Goal: Information Seeking & Learning: Learn about a topic

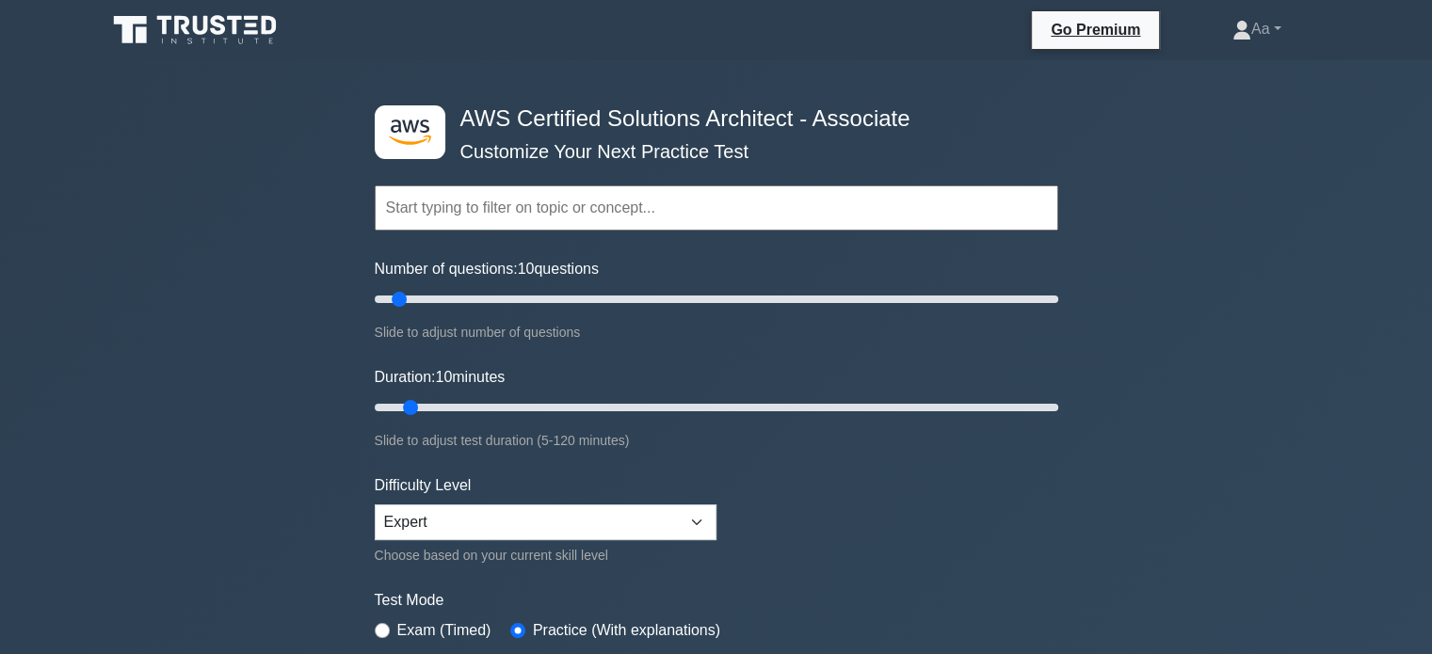
scroll to position [307, 0]
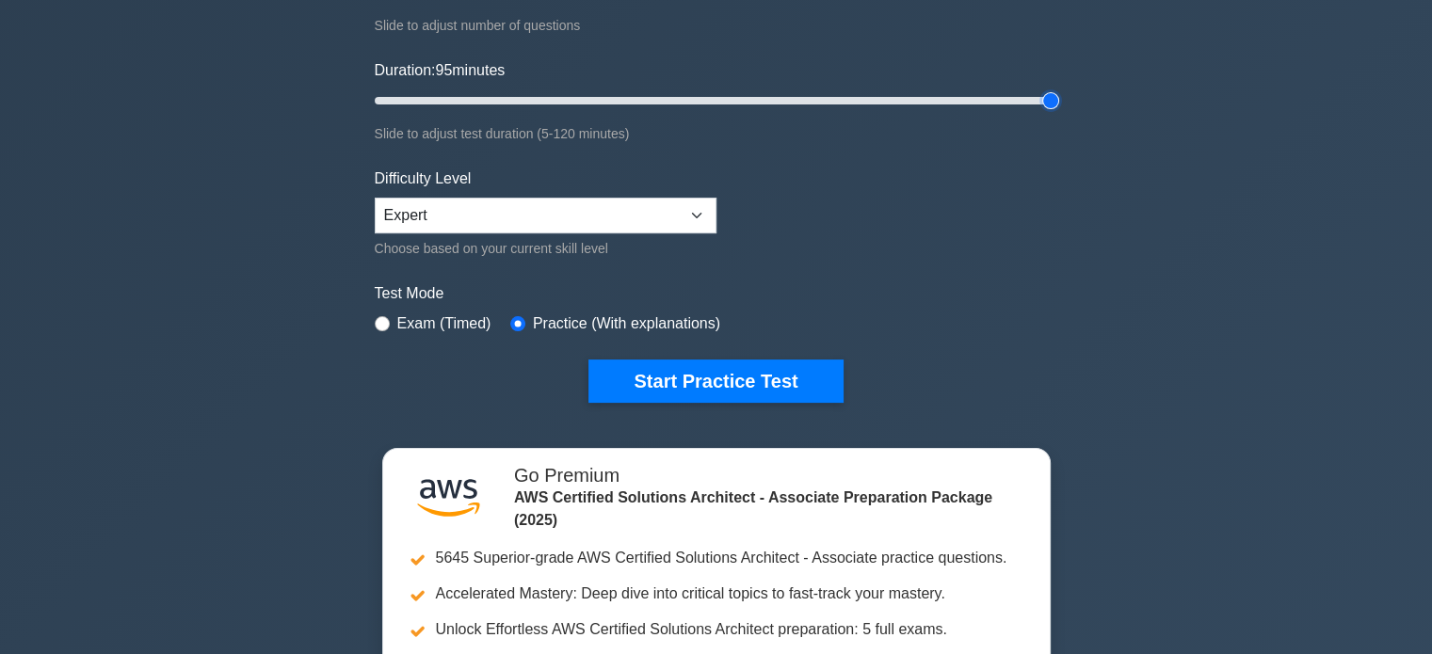
drag, startPoint x: 744, startPoint y: 97, endPoint x: 1265, endPoint y: 145, distance: 523.7
type input "120"
click at [1058, 112] on input "Duration: 95 minutes" at bounding box center [716, 100] width 683 height 23
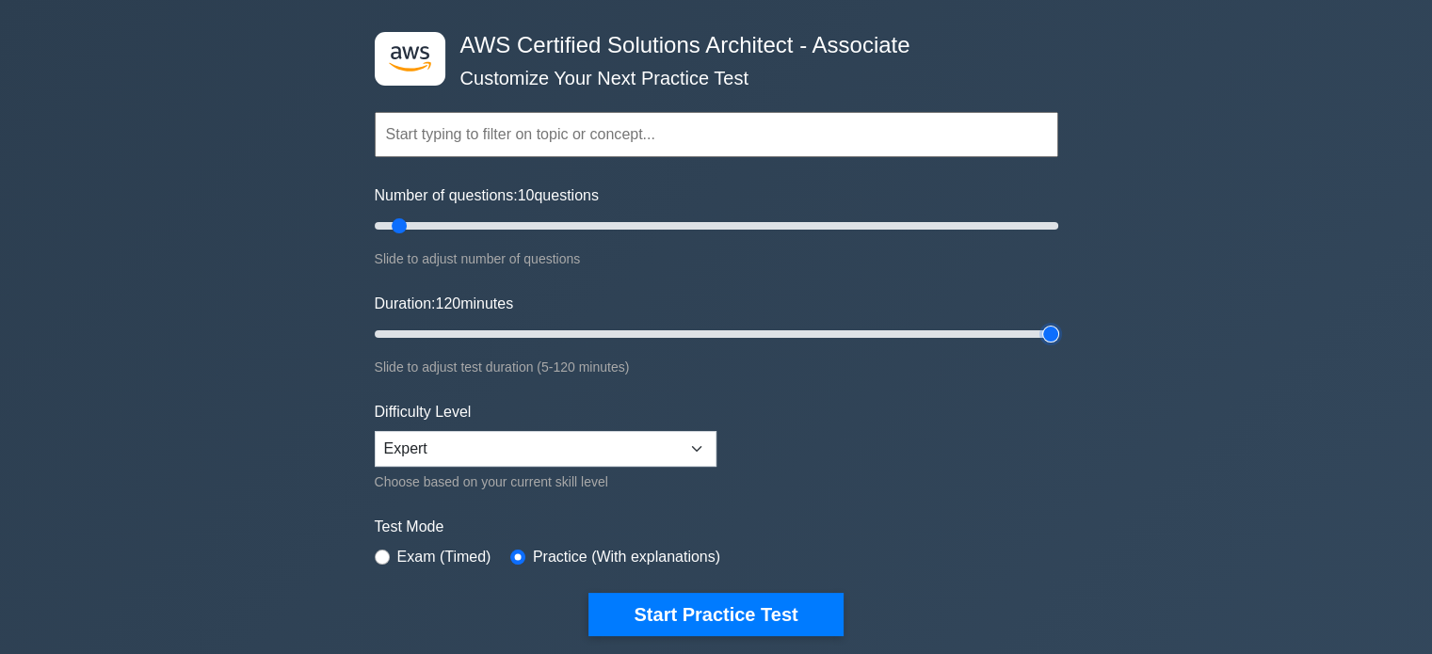
scroll to position [38, 0]
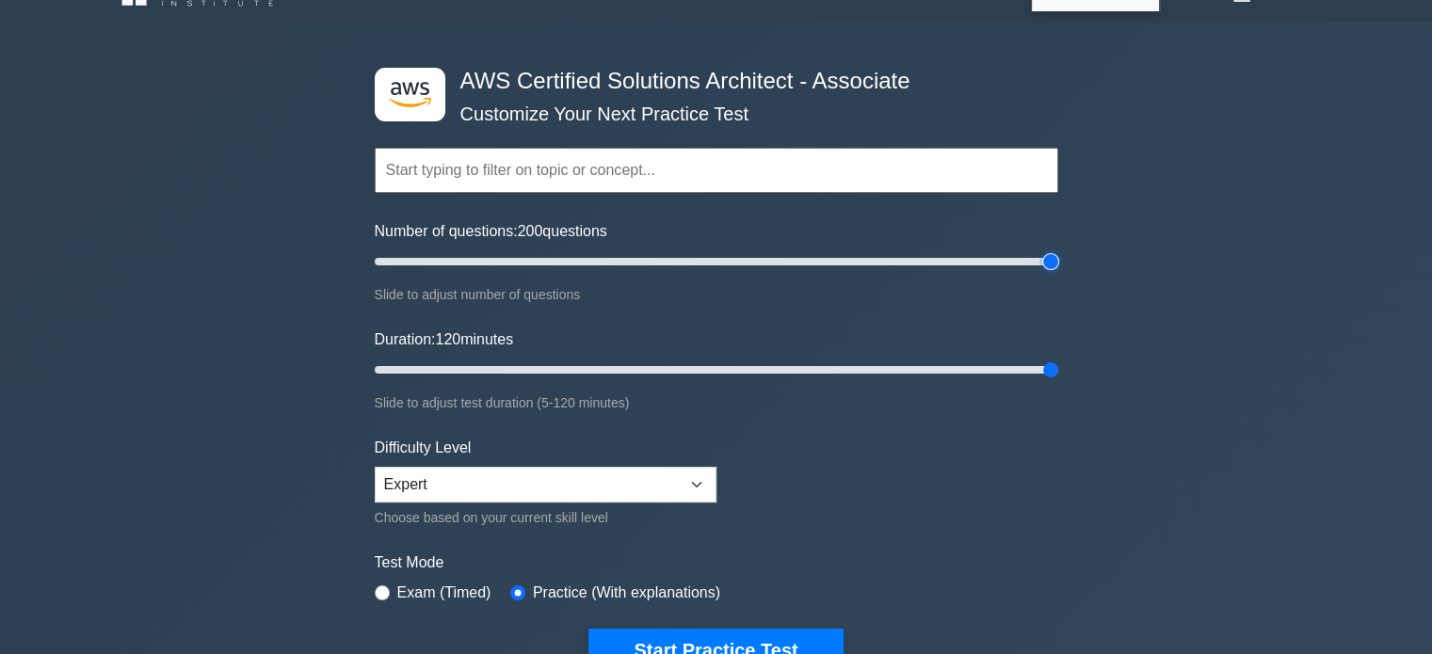
drag, startPoint x: 843, startPoint y: 267, endPoint x: 1138, endPoint y: 264, distance: 294.7
type input "200"
click at [1058, 264] on input "Number of questions: 200 questions" at bounding box center [716, 261] width 683 height 23
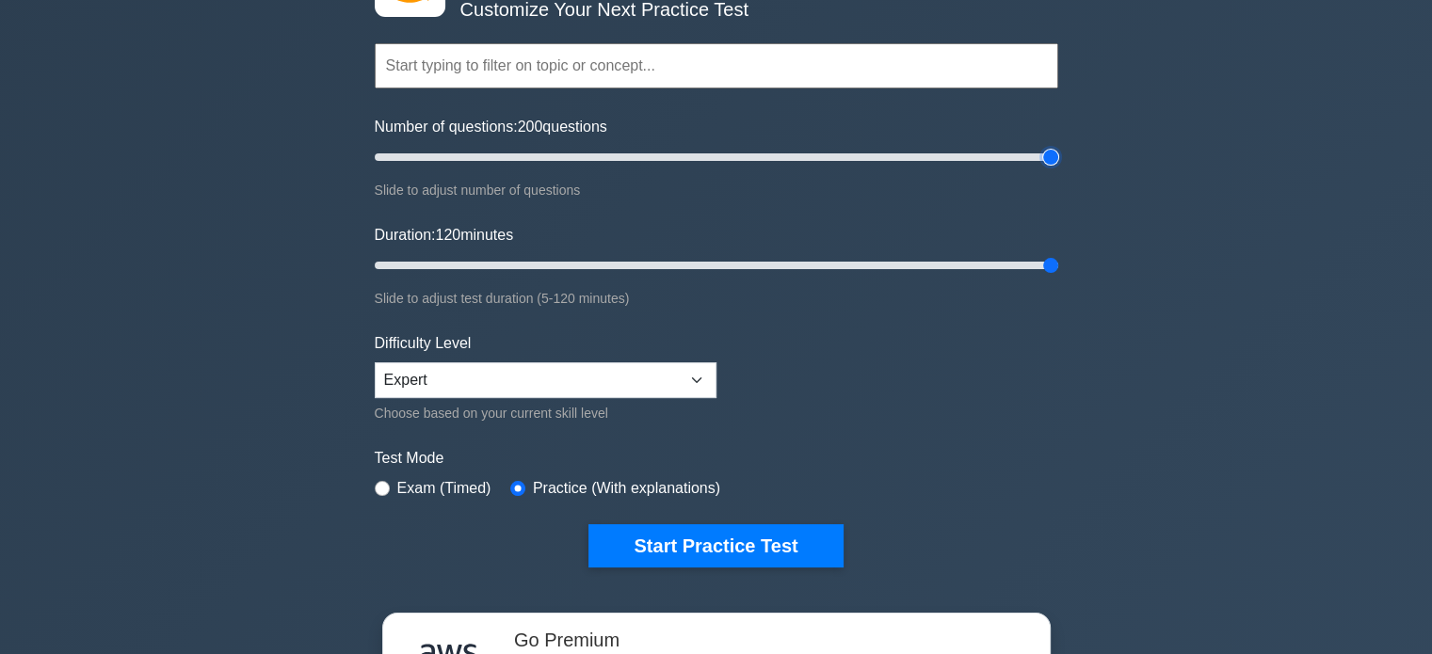
scroll to position [143, 0]
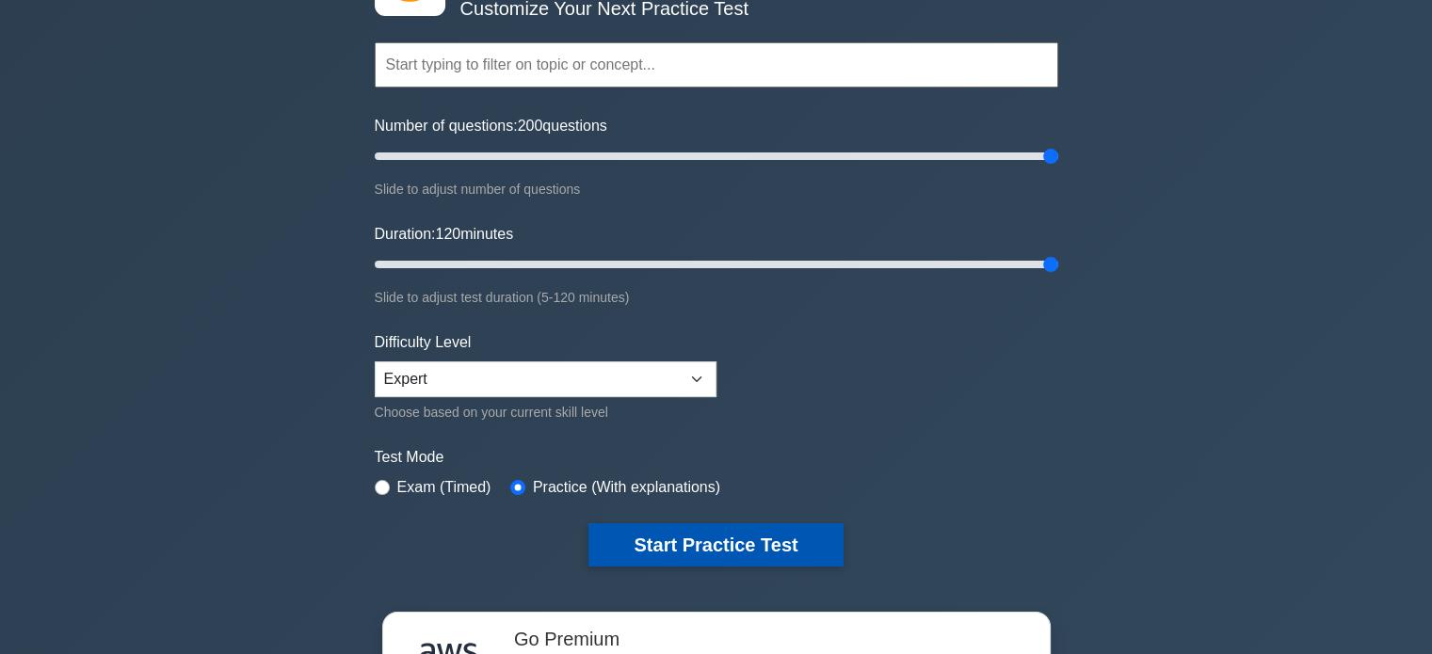
click at [791, 546] on button "Start Practice Test" at bounding box center [715, 544] width 254 height 43
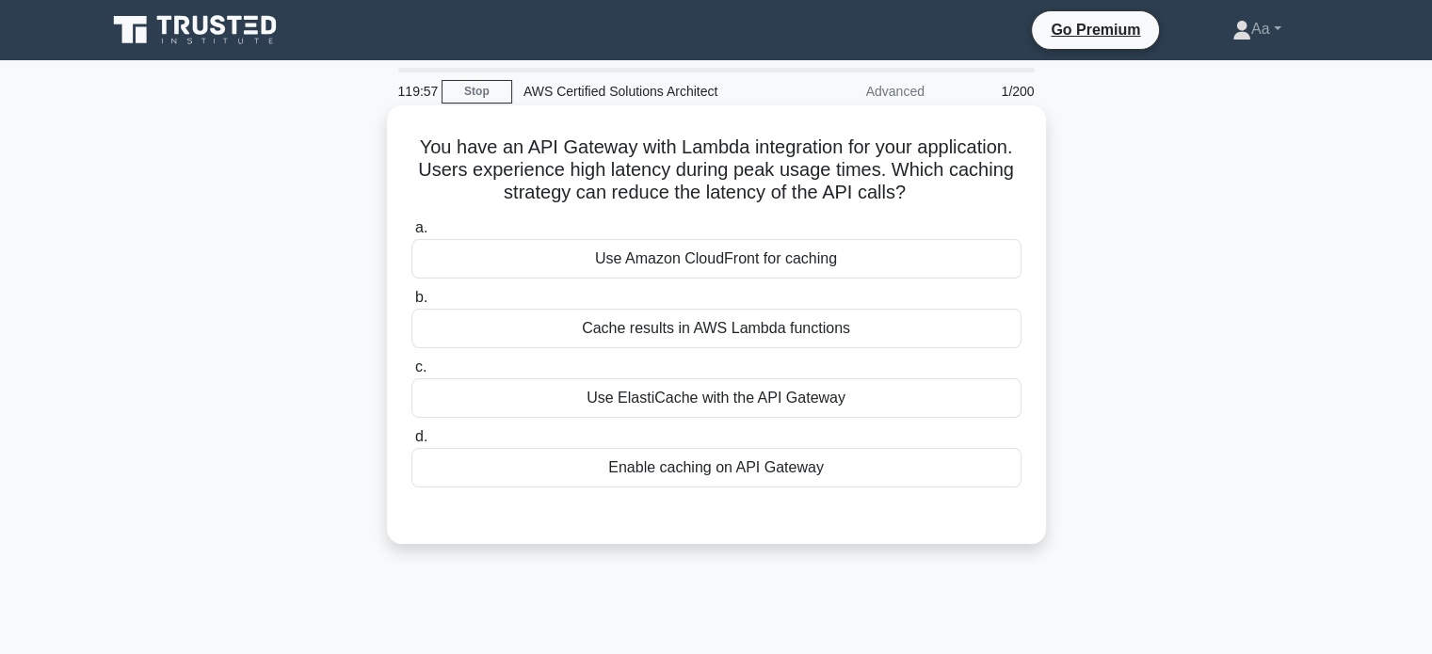
click at [911, 271] on div "Use Amazon CloudFront for caching" at bounding box center [716, 259] width 610 height 40
click at [411, 234] on input "a. Use Amazon CloudFront for caching" at bounding box center [411, 228] width 0 height 12
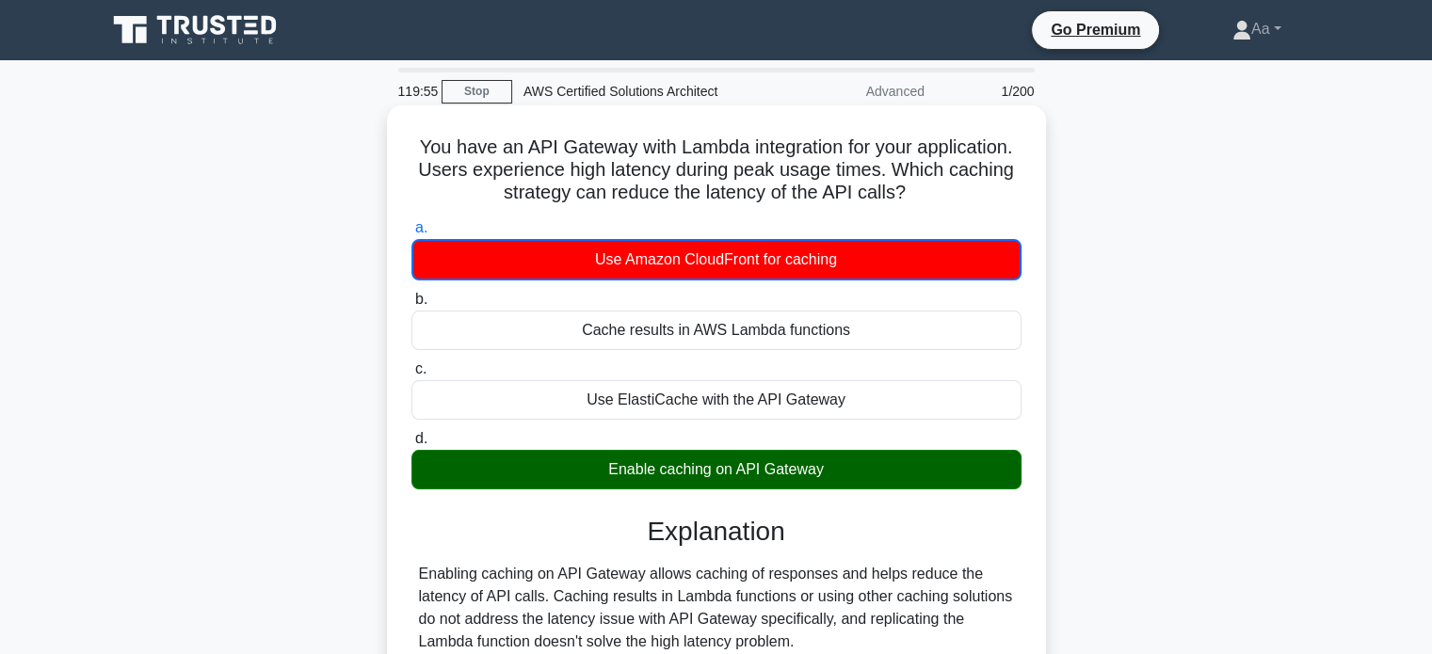
scroll to position [362, 0]
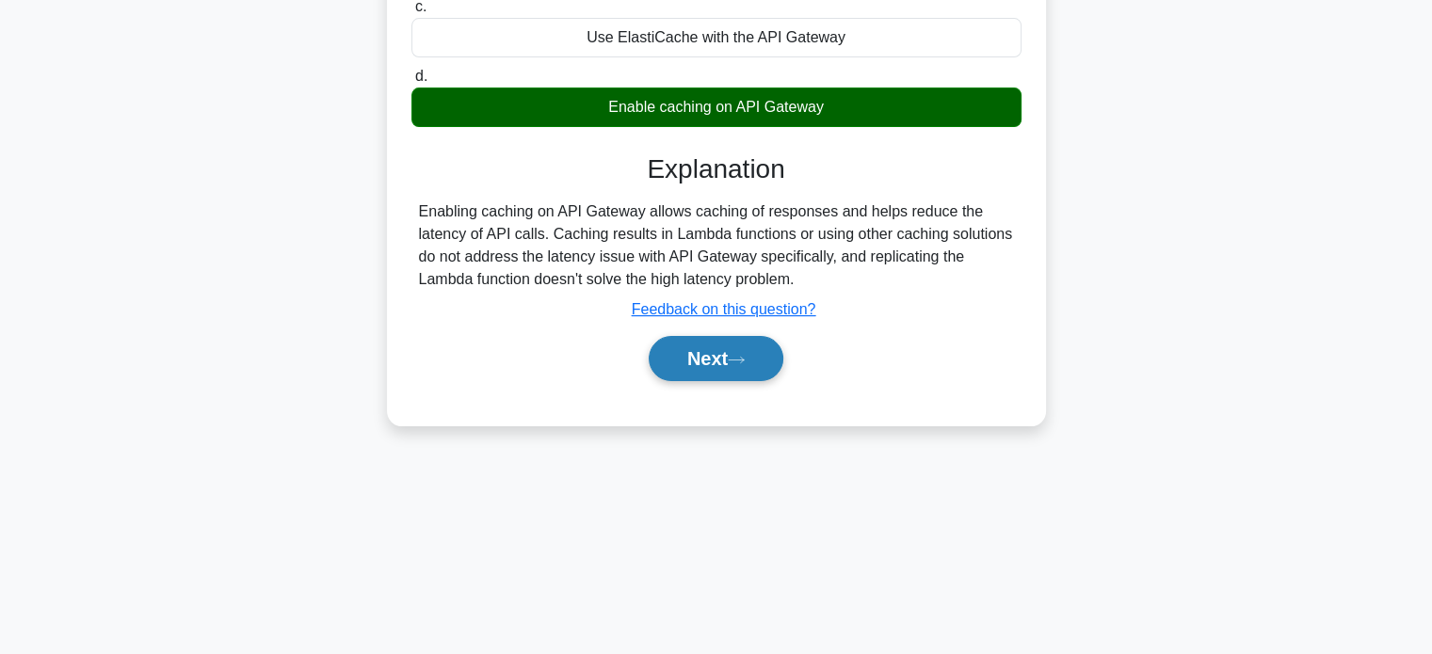
click at [744, 368] on button "Next" at bounding box center [716, 358] width 135 height 45
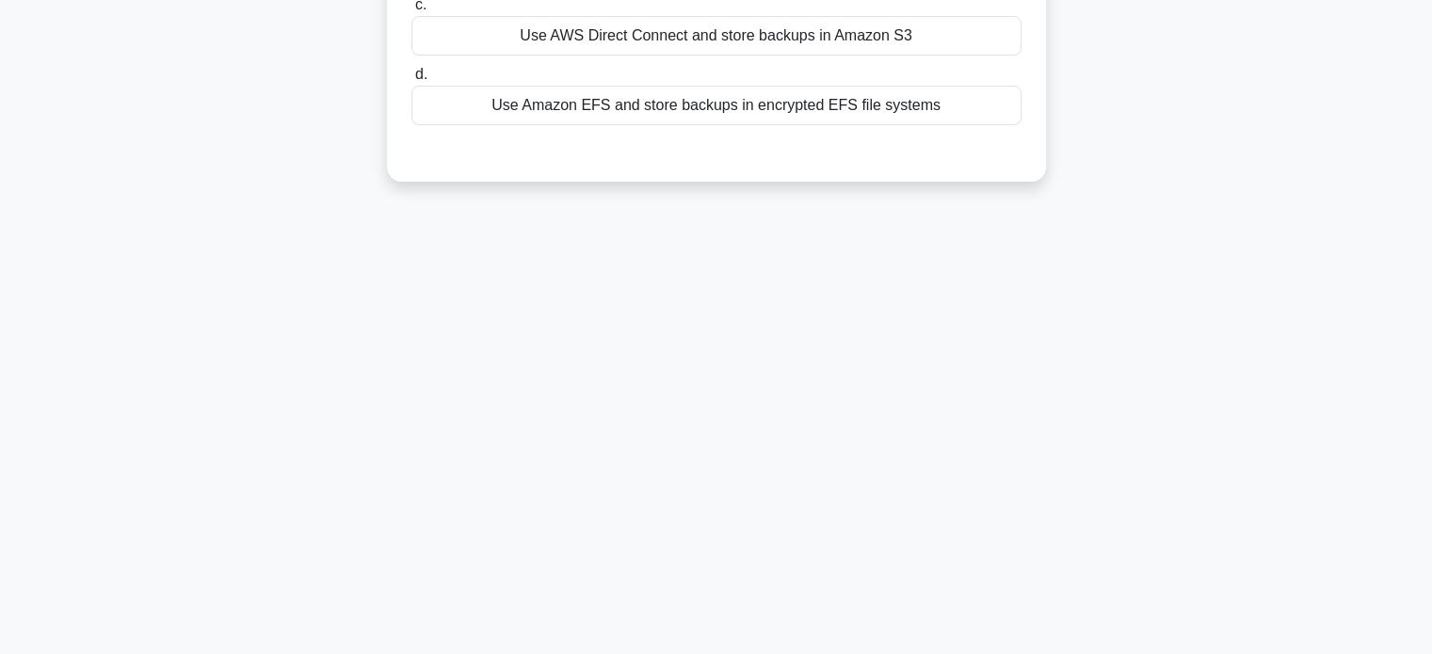
click at [751, 104] on div "Use Amazon EFS and store backups in encrypted EFS file systems" at bounding box center [716, 106] width 610 height 40
click at [411, 81] on input "d. Use Amazon EFS and store backups in encrypted EFS file systems" at bounding box center [411, 75] width 0 height 12
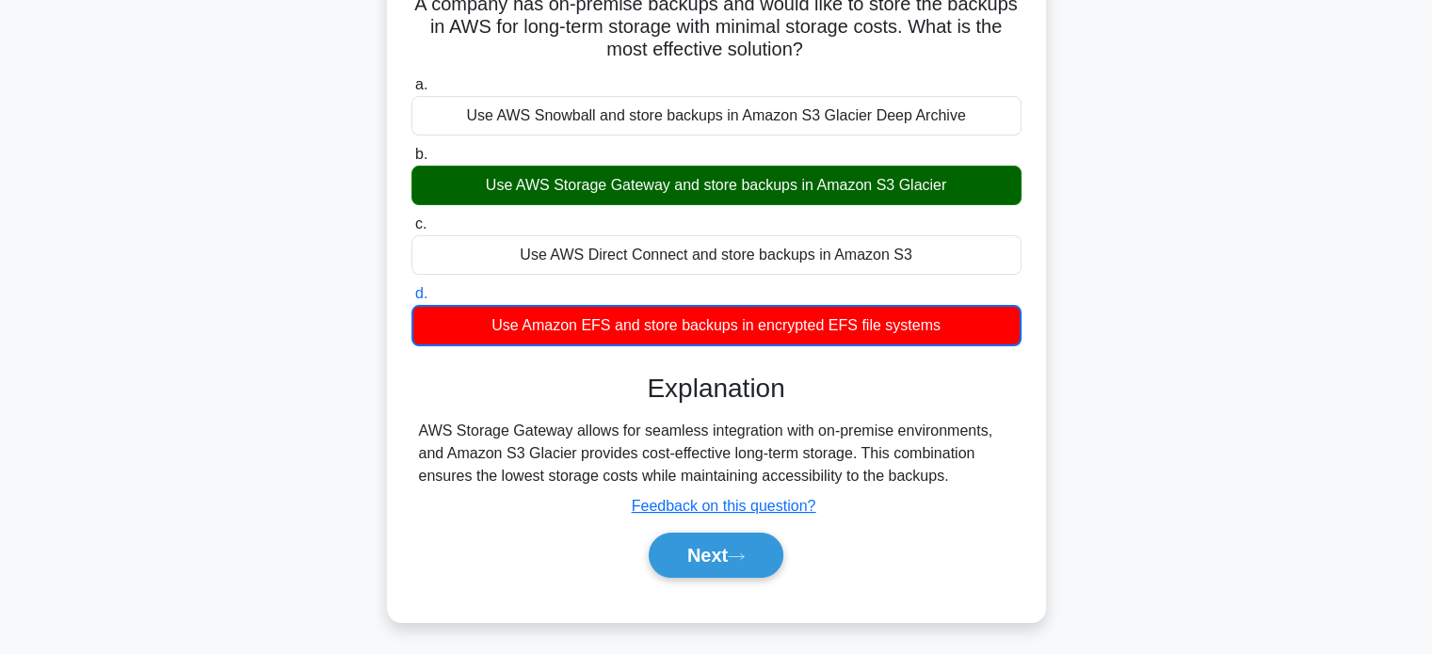
scroll to position [144, 0]
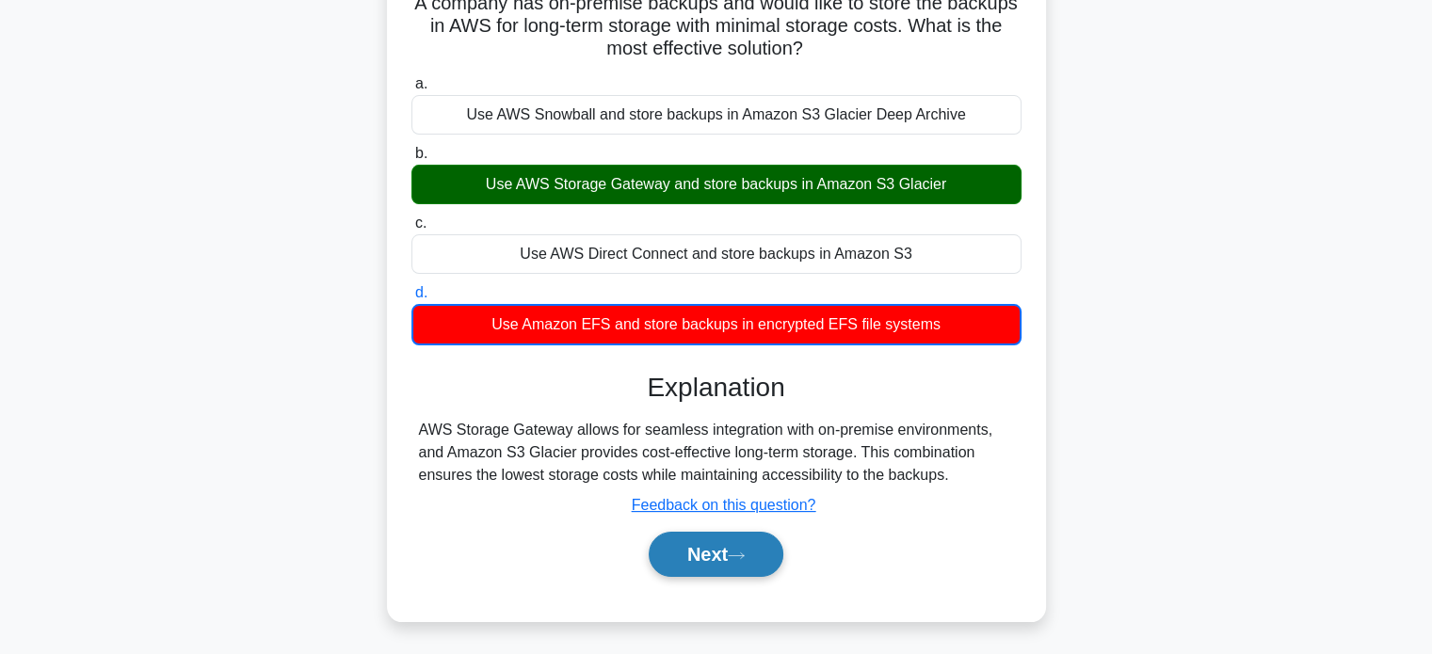
click at [715, 551] on button "Next" at bounding box center [716, 554] width 135 height 45
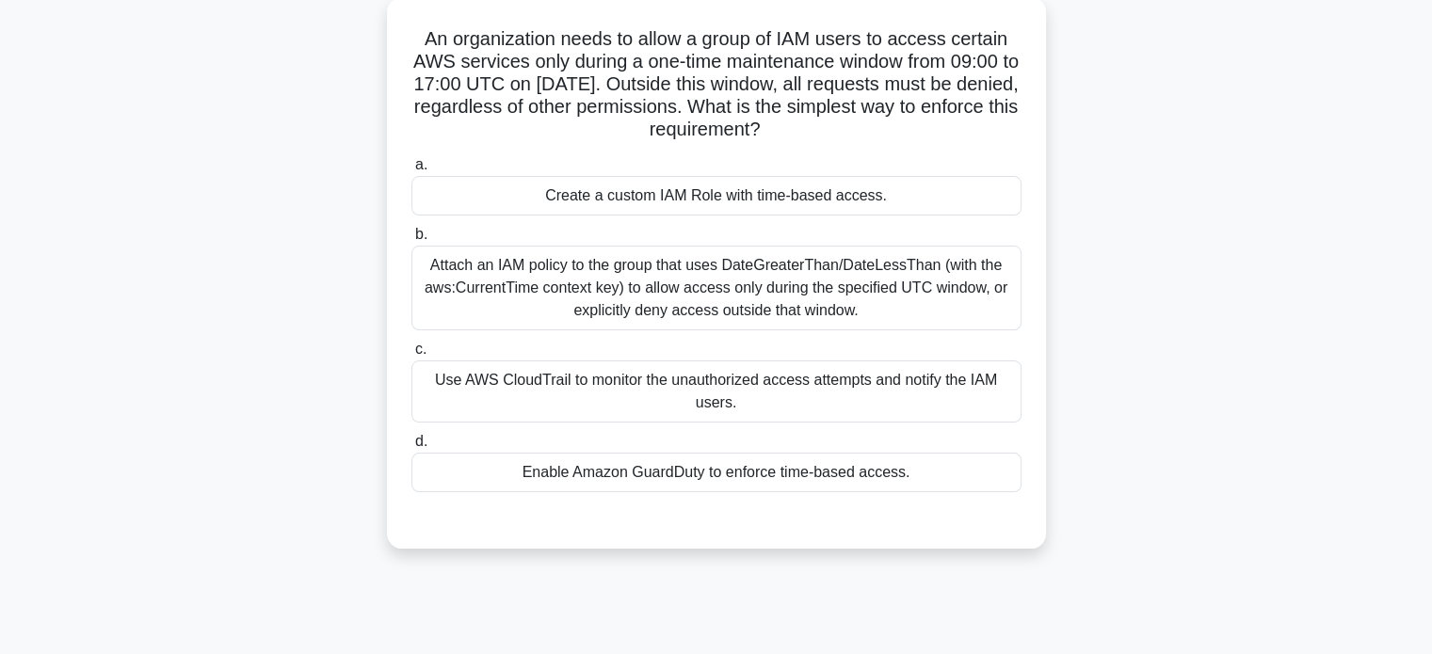
scroll to position [113, 0]
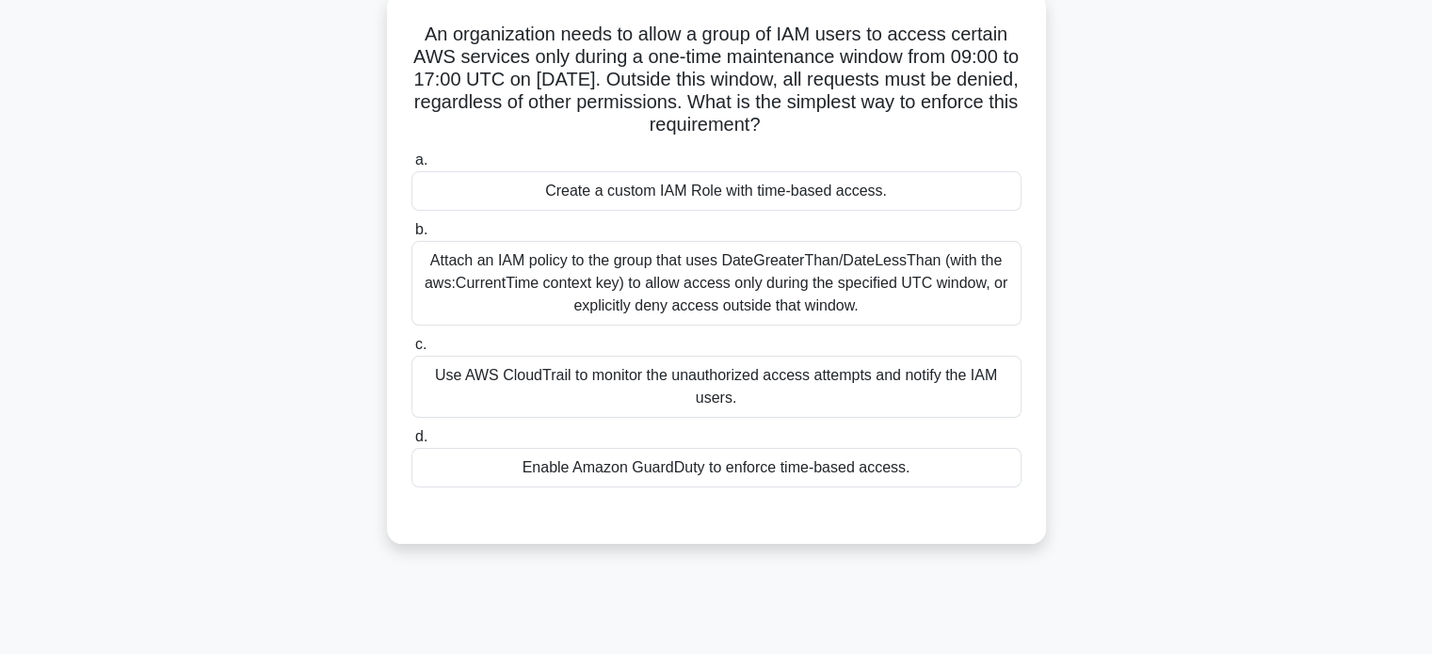
click at [907, 329] on div "a. Create a custom IAM Role with time-based access. b. c. d." at bounding box center [716, 318] width 633 height 346
click at [875, 281] on div "Attach an IAM policy to the group that uses DateGreaterThan/DateLessThan (with …" at bounding box center [716, 283] width 610 height 85
click at [411, 236] on input "b. Attach an IAM policy to the group that uses DateGreaterThan/DateLessThan (wi…" at bounding box center [411, 230] width 0 height 12
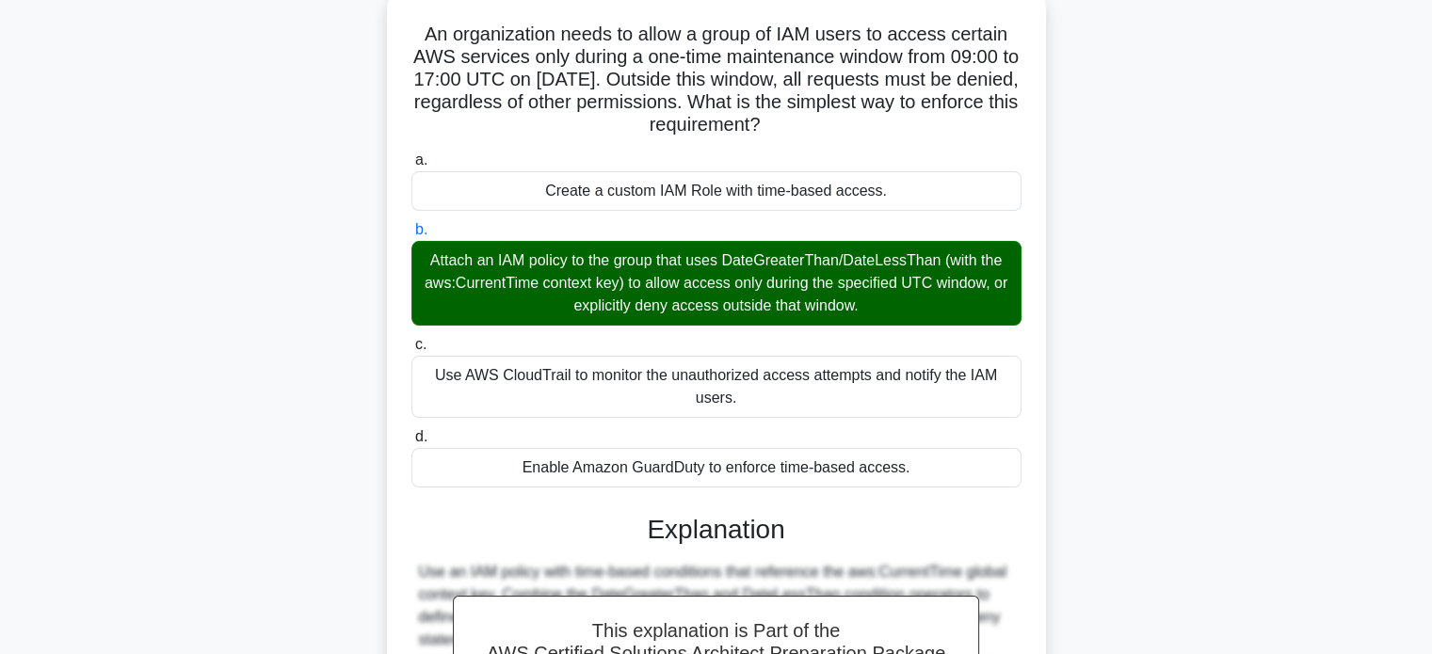
scroll to position [414, 0]
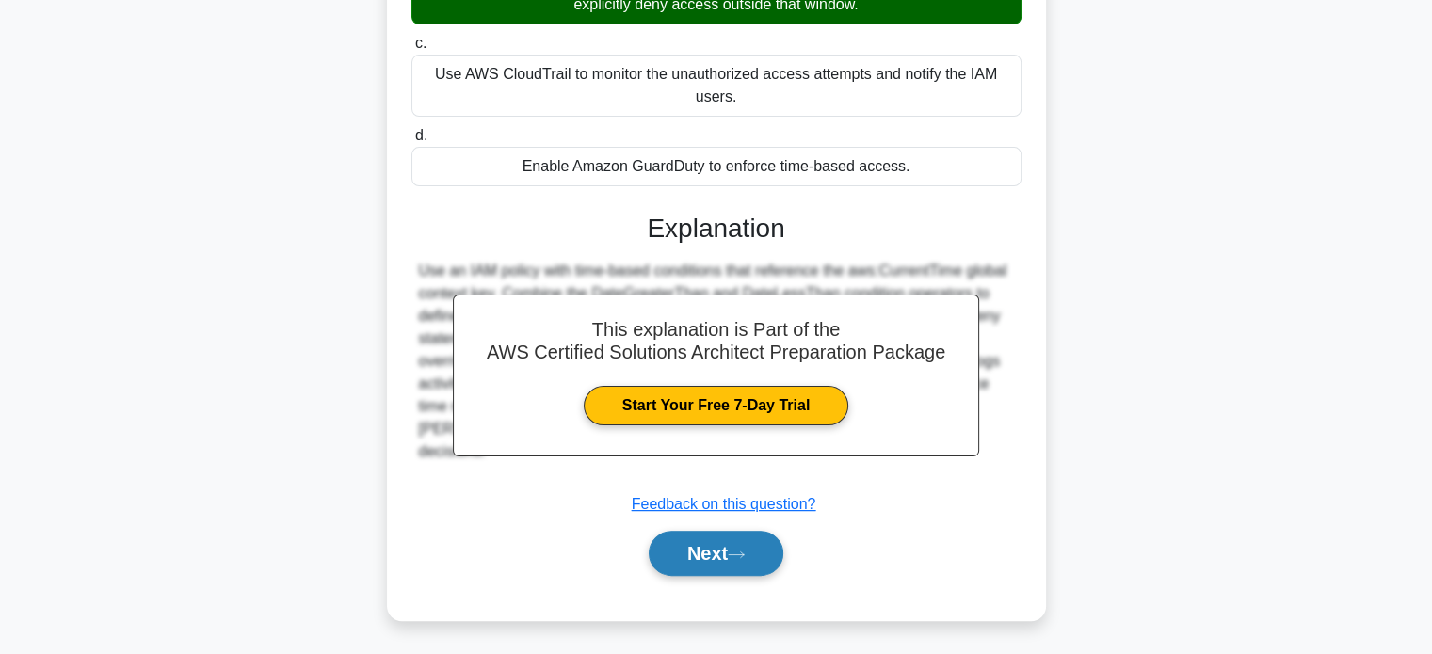
click at [737, 552] on icon at bounding box center [736, 555] width 17 height 10
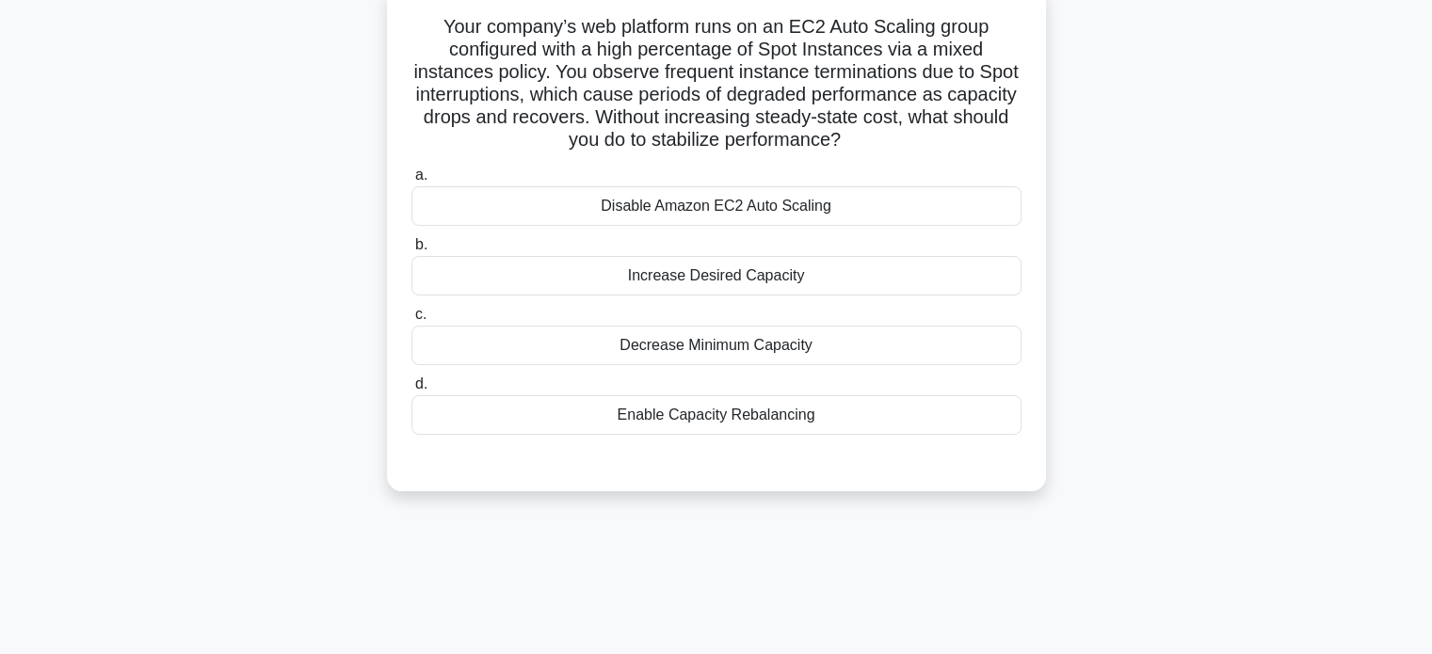
scroll to position [126, 0]
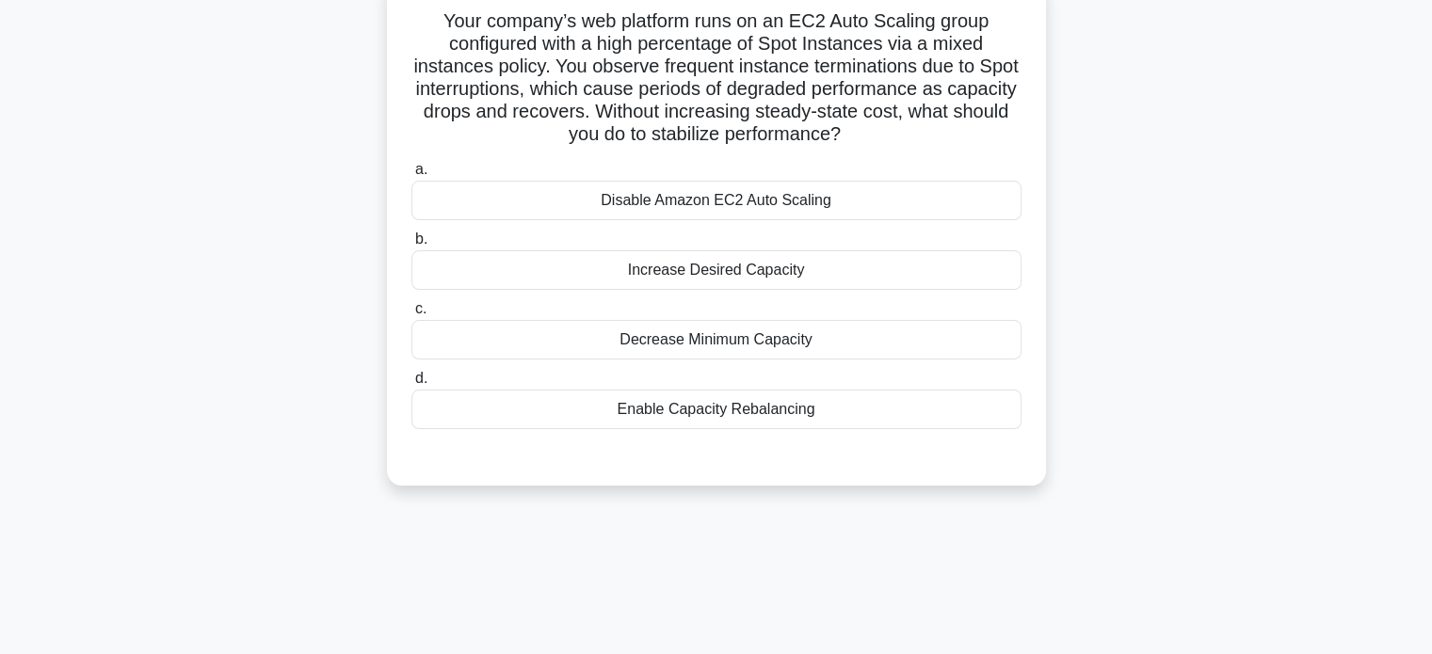
click at [816, 264] on div "Increase Desired Capacity" at bounding box center [716, 270] width 610 height 40
click at [411, 246] on input "b. Increase Desired Capacity" at bounding box center [411, 239] width 0 height 12
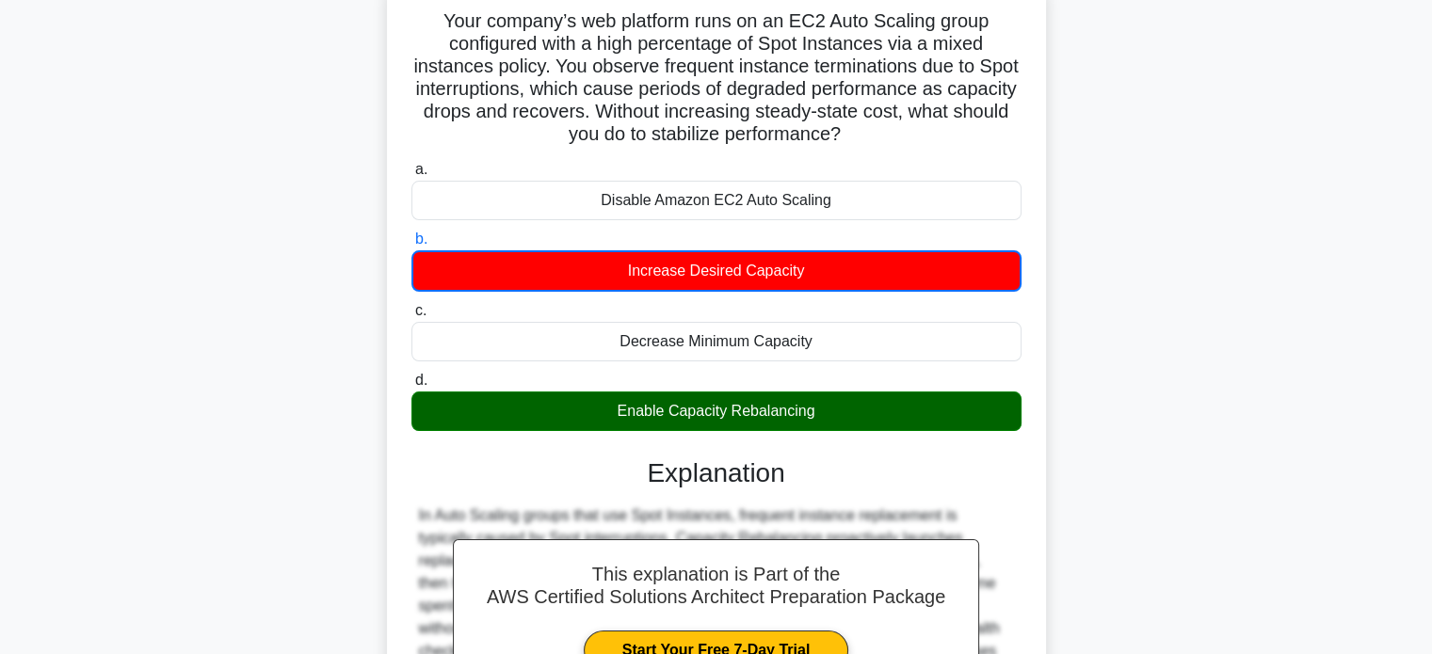
scroll to position [371, 0]
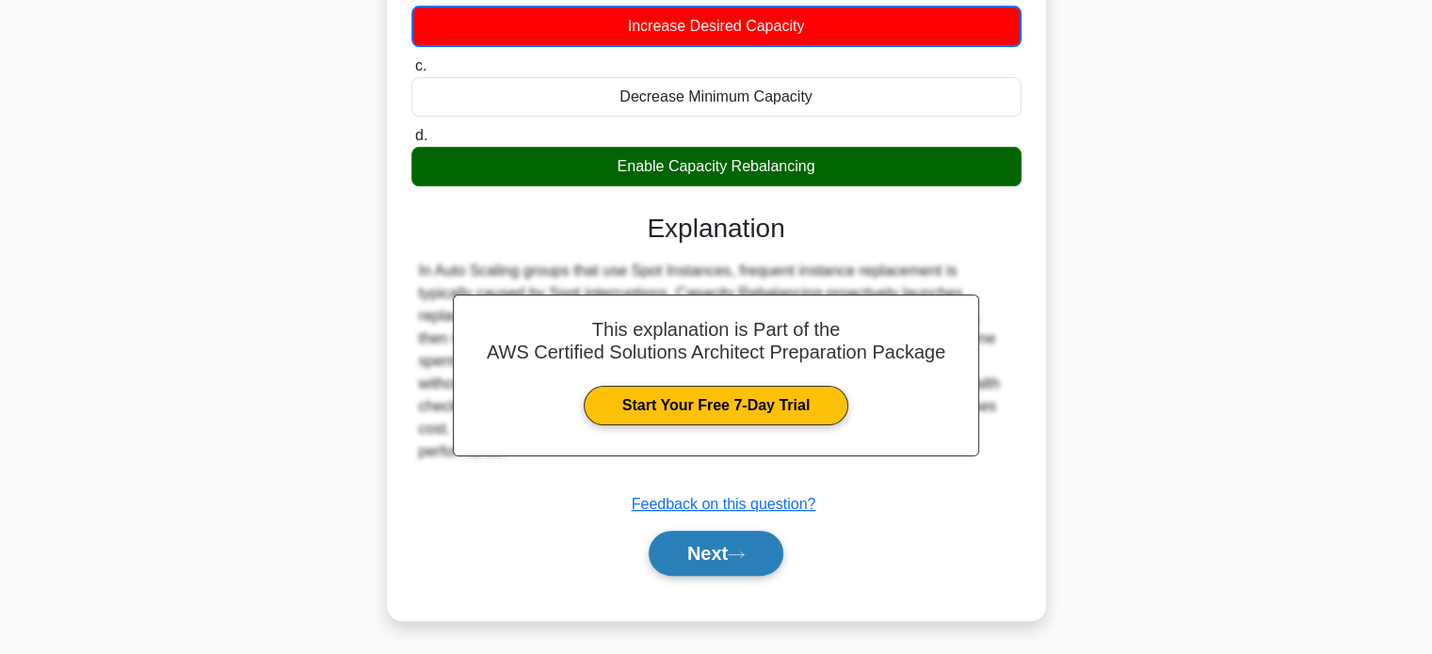
click at [713, 572] on button "Next" at bounding box center [716, 553] width 135 height 45
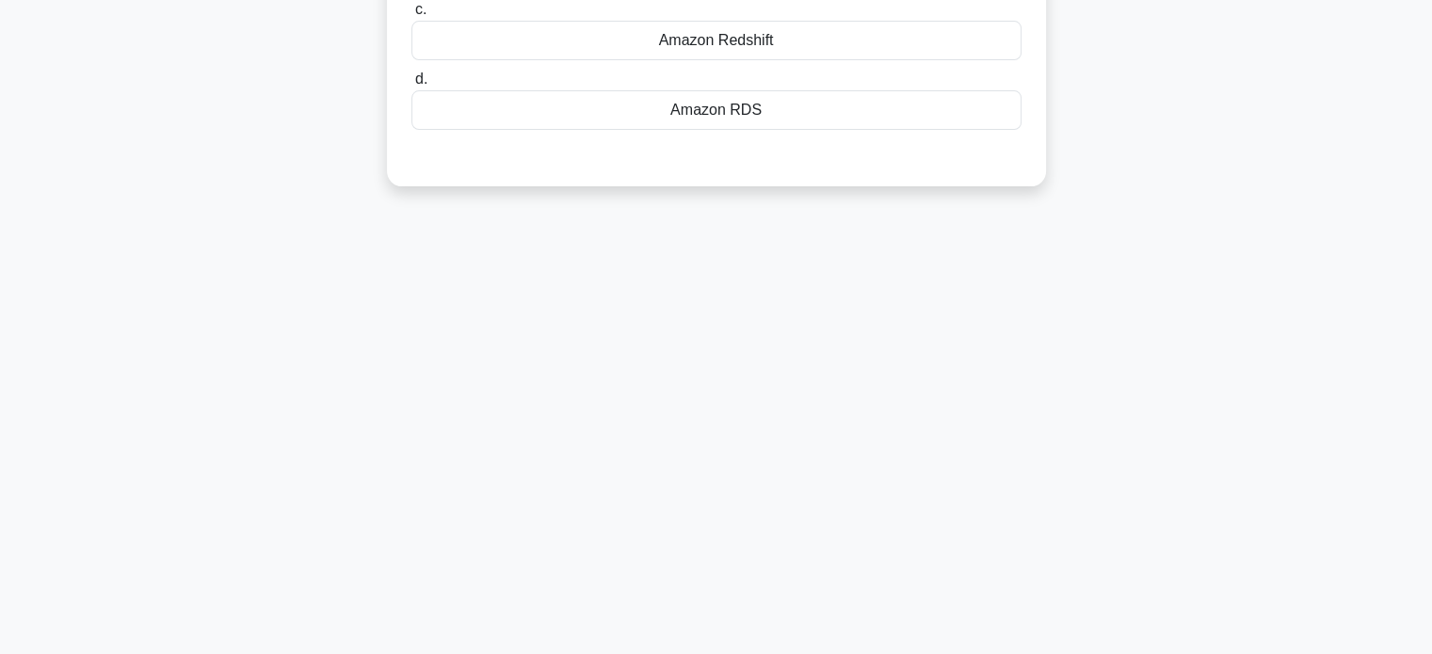
scroll to position [65, 0]
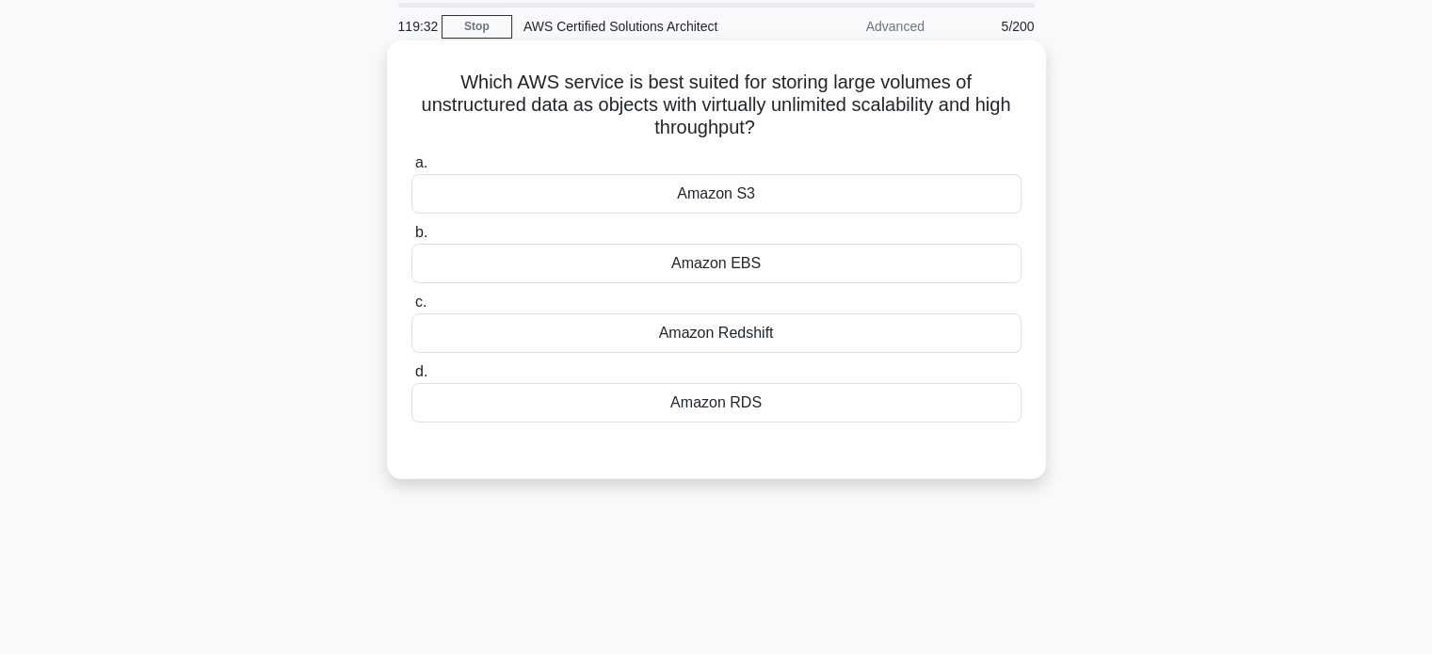
click at [825, 327] on div "Amazon Redshift" at bounding box center [716, 333] width 610 height 40
click at [411, 309] on input "c. Amazon Redshift" at bounding box center [411, 303] width 0 height 12
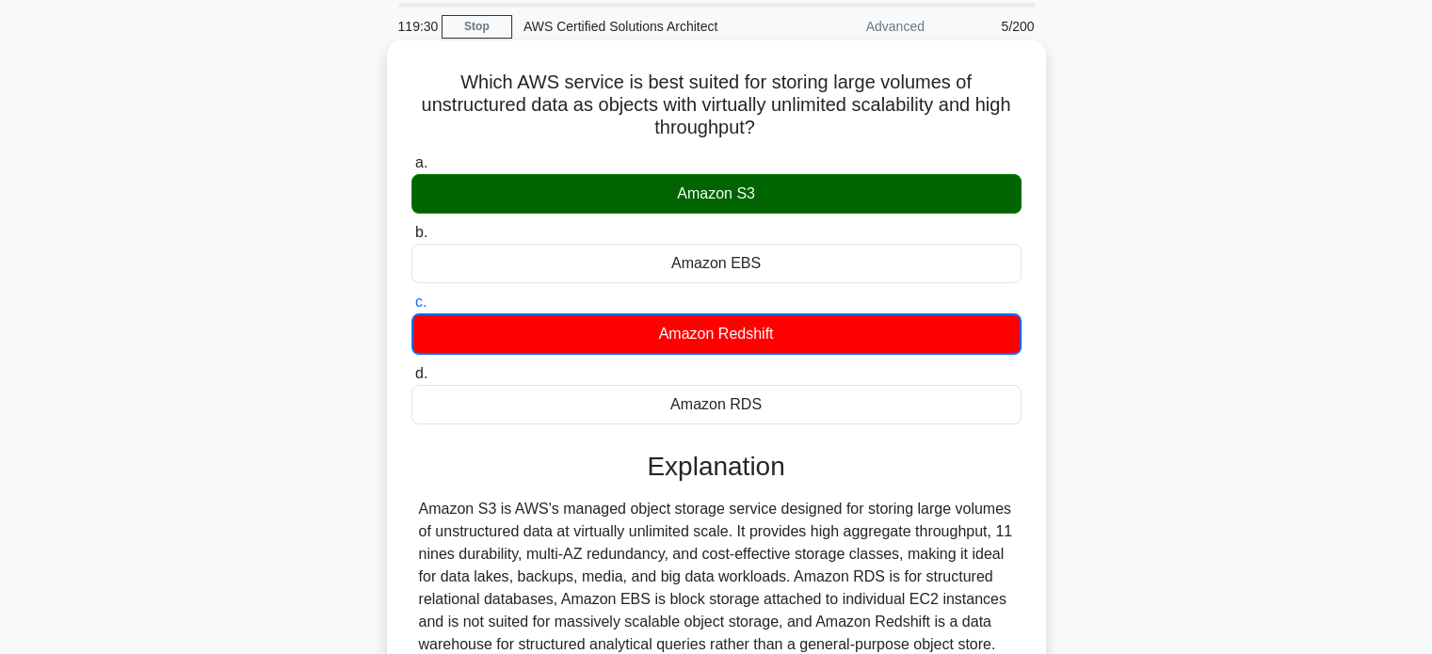
click at [826, 183] on div "Amazon S3" at bounding box center [716, 194] width 610 height 40
click at [411, 169] on input "a. Amazon S3" at bounding box center [411, 163] width 0 height 12
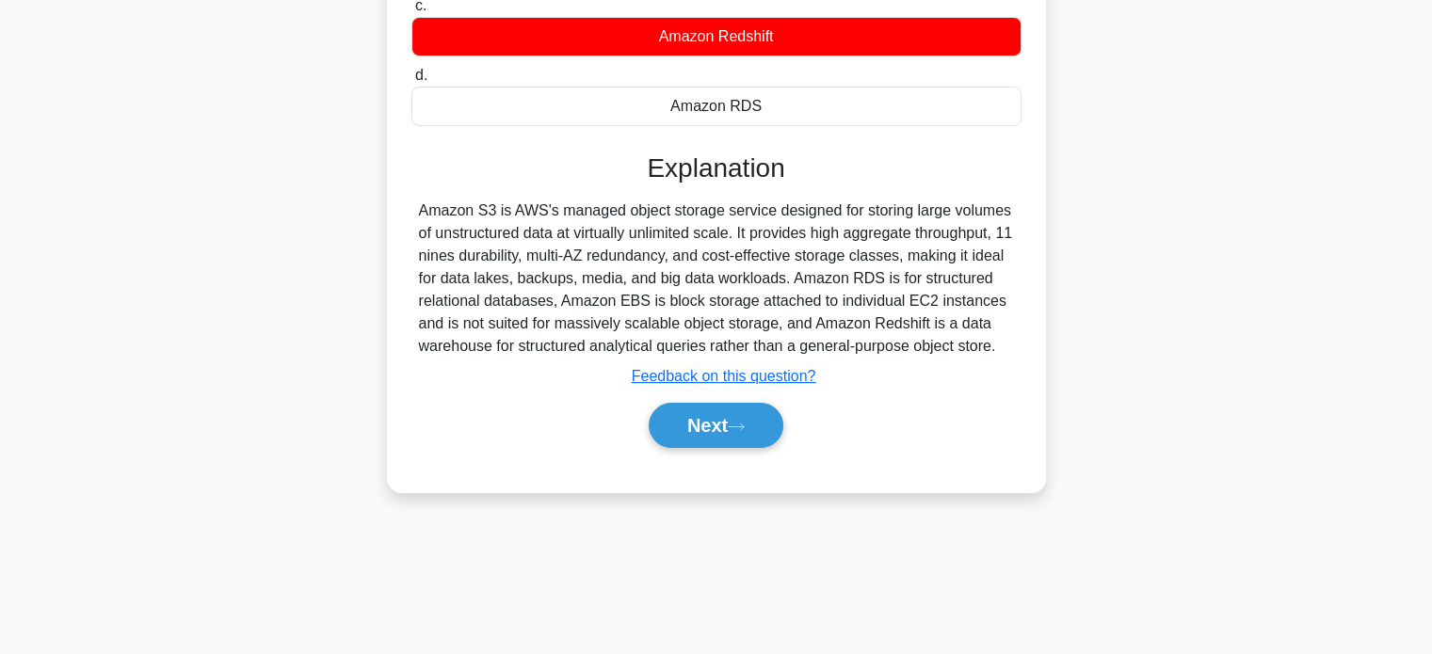
scroll to position [362, 0]
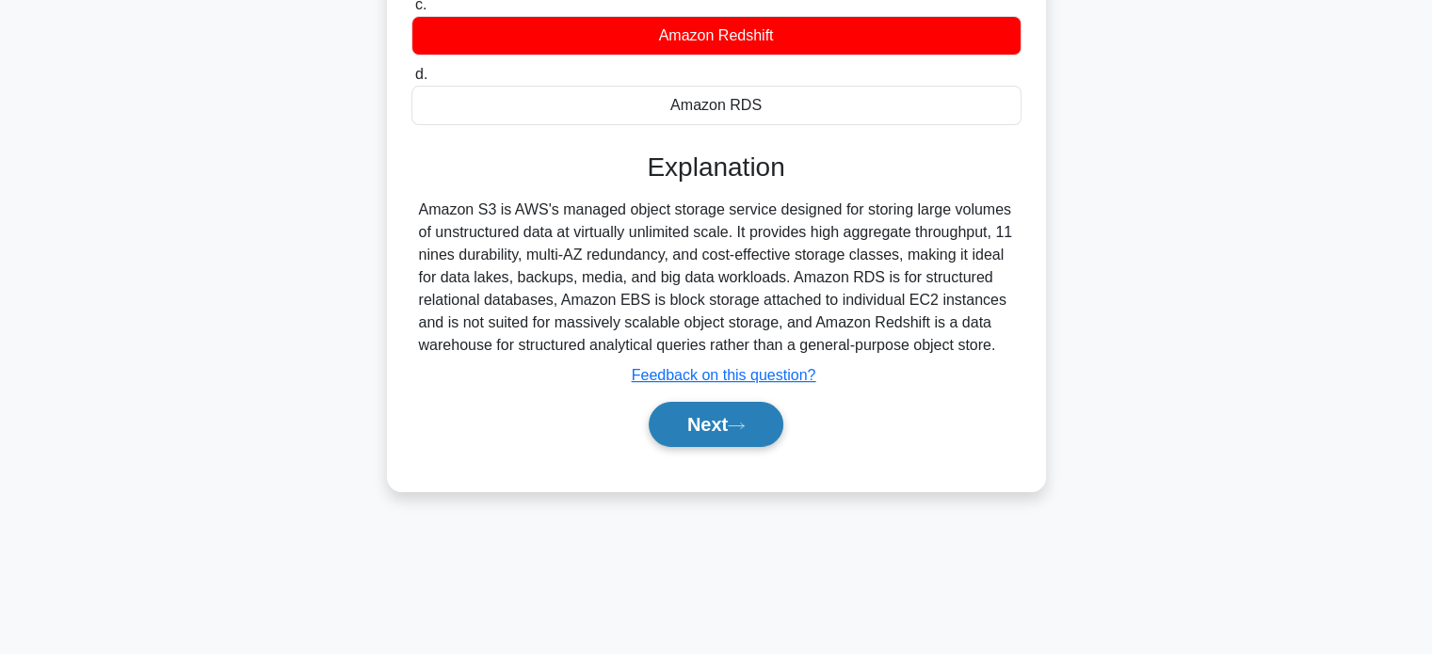
click at [717, 444] on button "Next" at bounding box center [716, 424] width 135 height 45
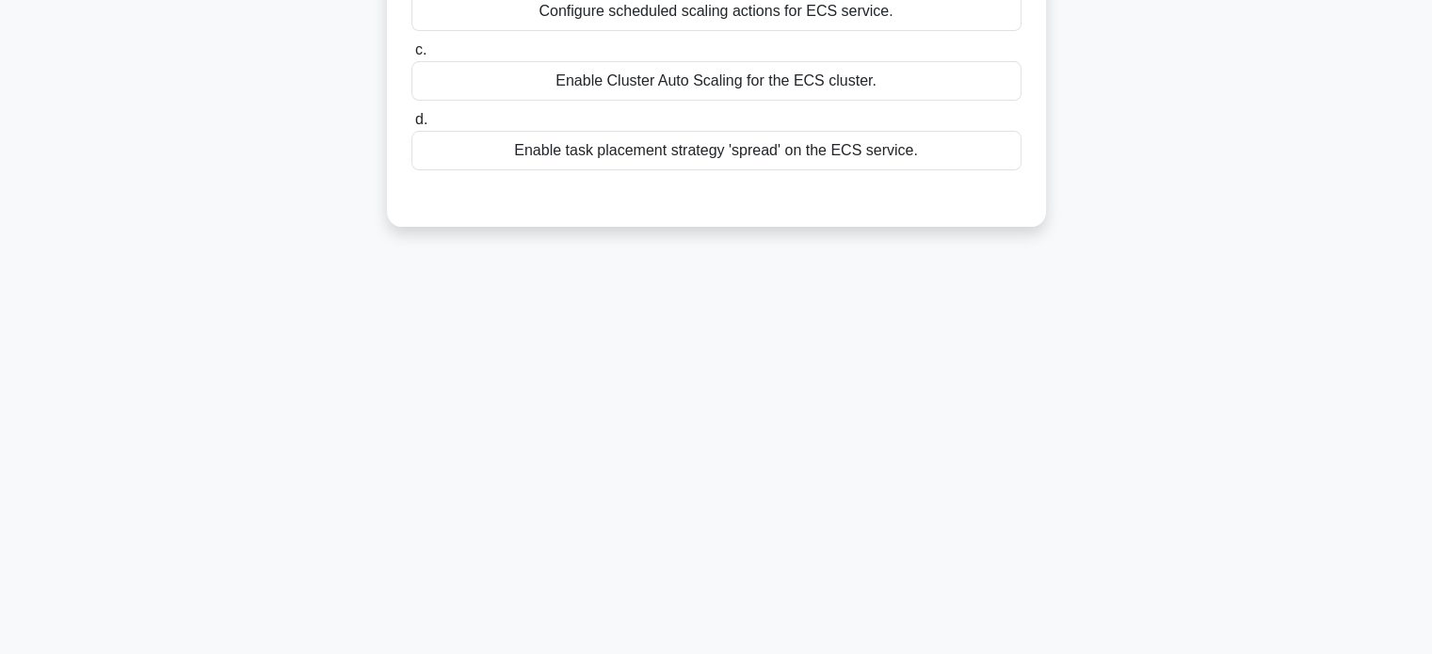
click at [708, 155] on div "Enable task placement strategy 'spread' on the ECS service." at bounding box center [716, 151] width 610 height 40
click at [411, 126] on input "d. Enable task placement strategy 'spread' on the ECS service." at bounding box center [411, 120] width 0 height 12
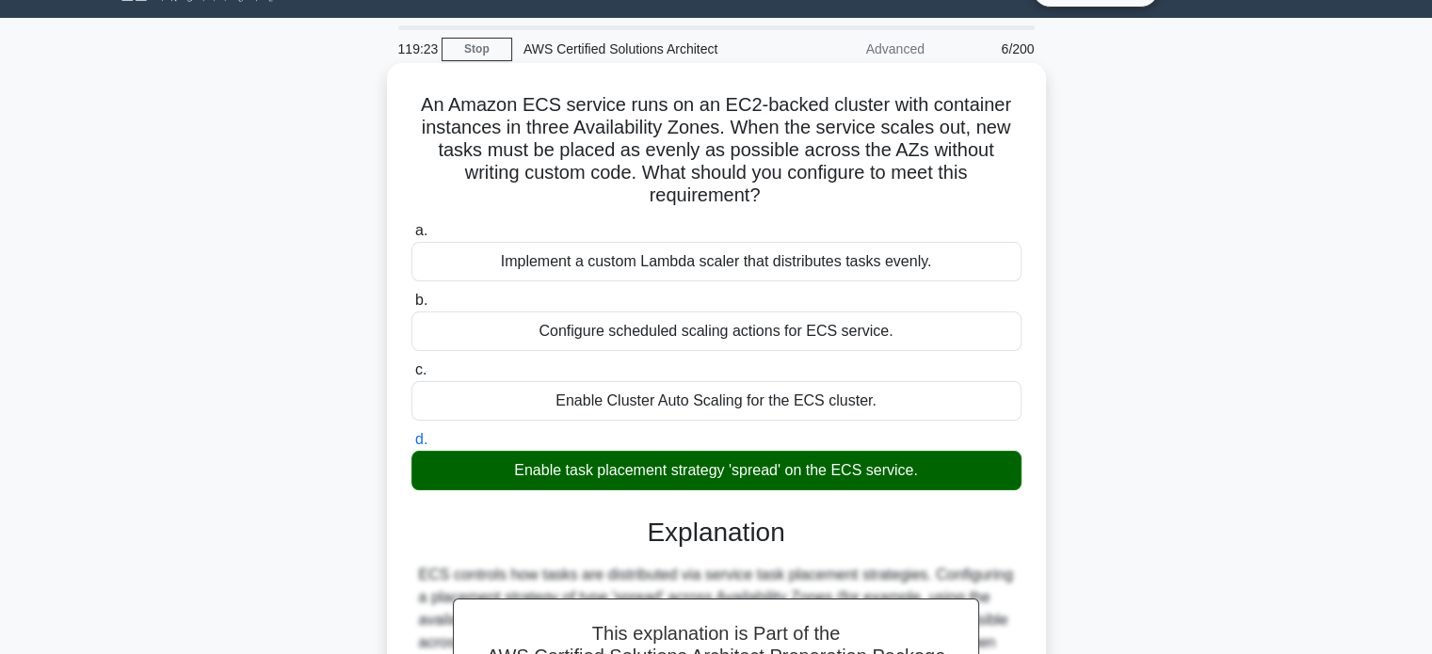
scroll to position [45, 0]
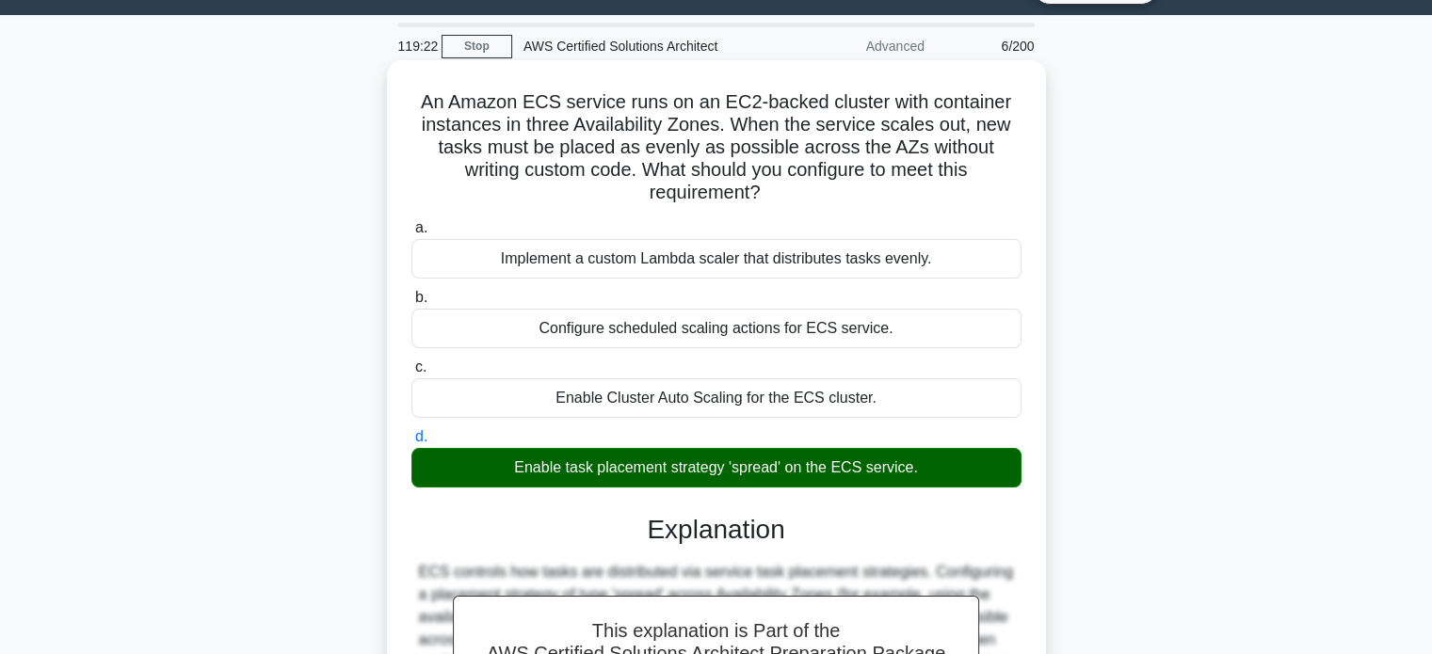
click at [1039, 214] on div "An Amazon ECS service runs on an EC2-backed cluster with container instances in…" at bounding box center [716, 490] width 659 height 861
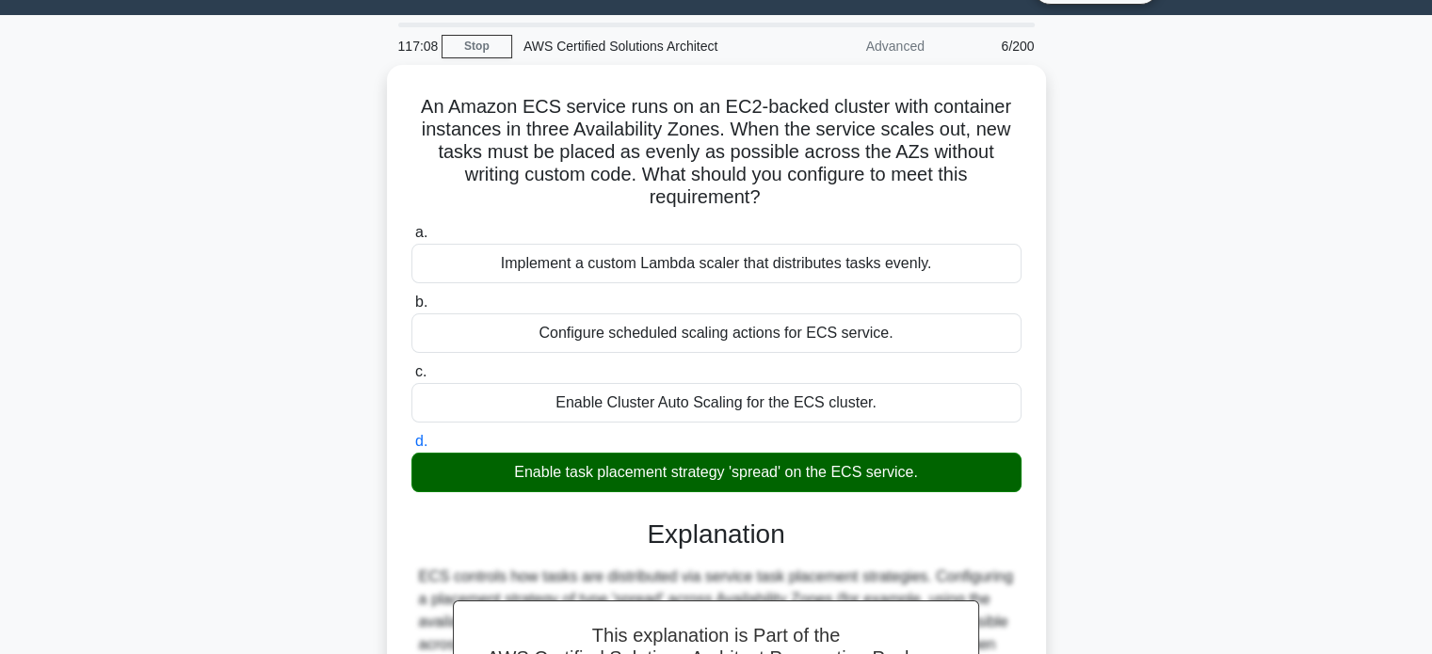
scroll to position [249, 0]
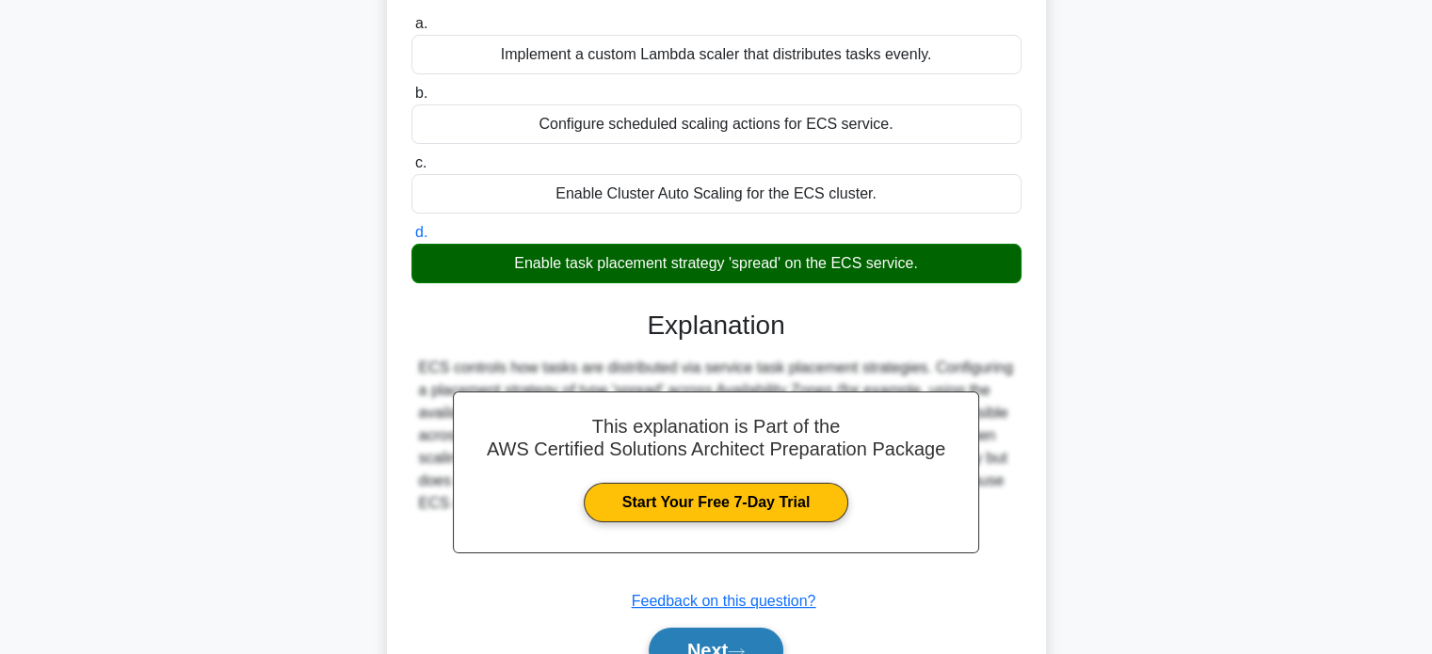
click at [713, 636] on button "Next" at bounding box center [716, 650] width 135 height 45
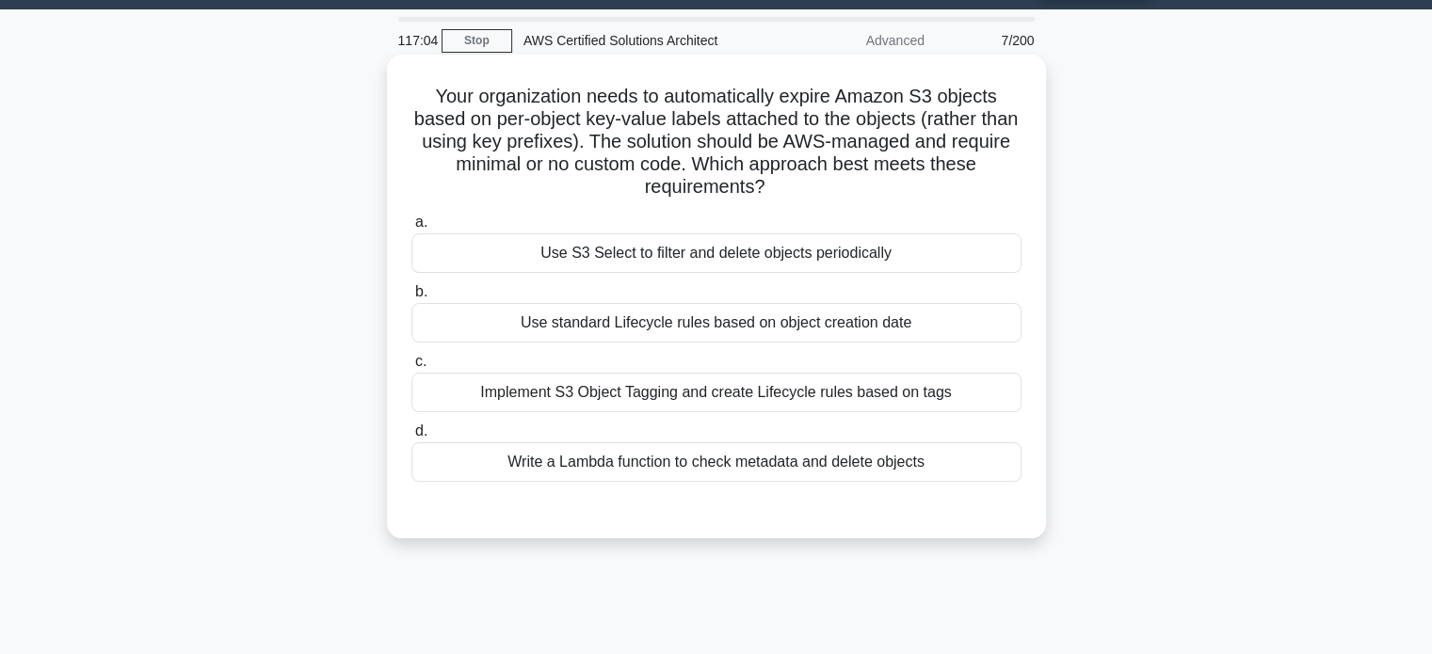
scroll to position [98, 0]
